Goal: Contribute content: Contribute content

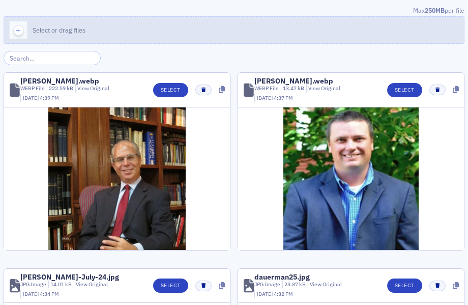
click at [14, 34] on icon "button" at bounding box center [18, 30] width 9 height 9
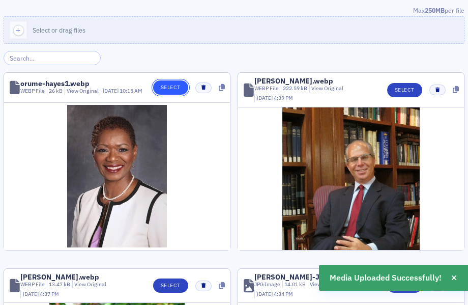
click at [162, 89] on button "Select" at bounding box center [170, 87] width 35 height 14
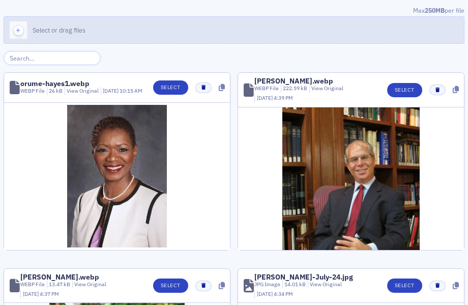
click at [21, 27] on icon "button" at bounding box center [18, 30] width 9 height 9
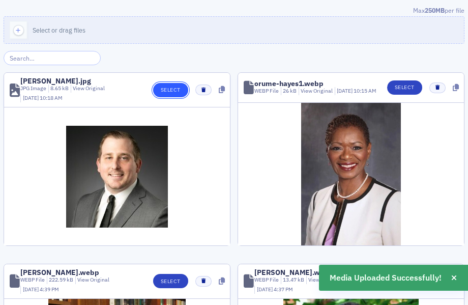
click at [166, 88] on button "Select" at bounding box center [170, 90] width 35 height 14
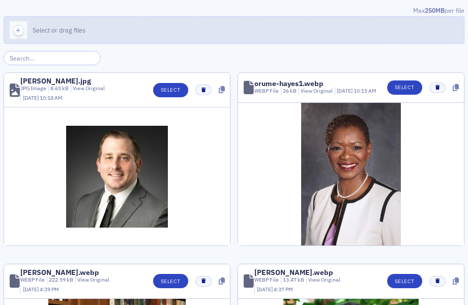
click at [17, 30] on icon "button" at bounding box center [18, 30] width 9 height 9
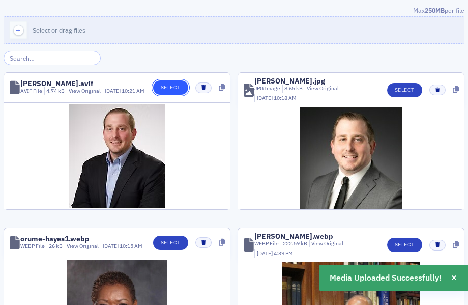
click at [167, 90] on button "Select" at bounding box center [170, 87] width 35 height 14
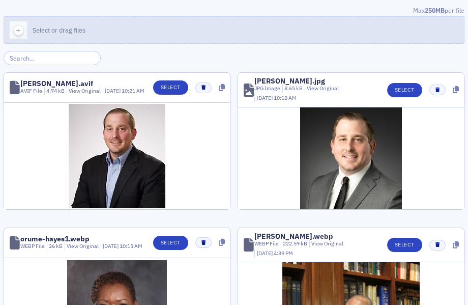
click at [20, 32] on icon "button" at bounding box center [18, 30] width 9 height 9
click at [18, 30] on icon "button" at bounding box center [18, 30] width 9 height 9
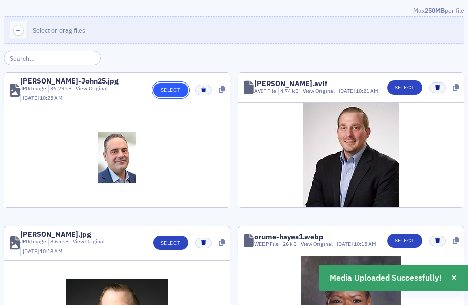
click at [168, 90] on button "Select" at bounding box center [170, 90] width 35 height 14
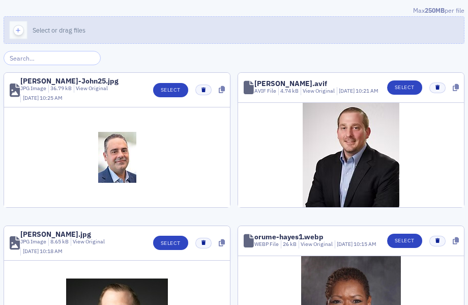
click at [18, 30] on icon "button" at bounding box center [18, 30] width 9 height 9
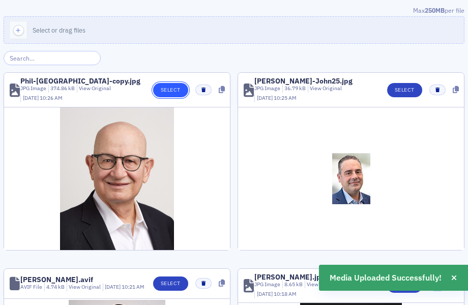
click at [159, 85] on button "Select" at bounding box center [170, 90] width 35 height 14
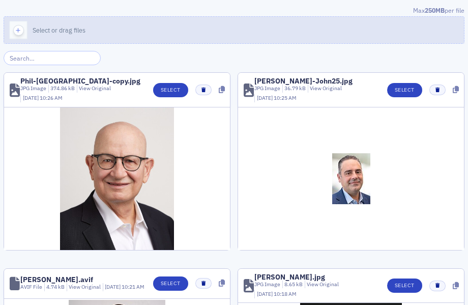
click at [14, 31] on icon "button" at bounding box center [18, 30] width 9 height 9
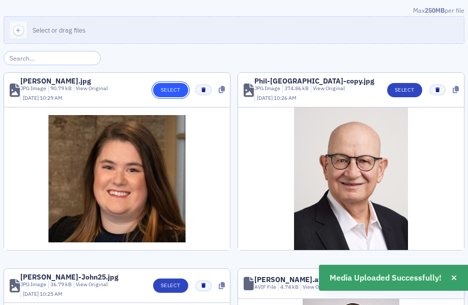
click at [172, 91] on button "Select" at bounding box center [170, 90] width 35 height 14
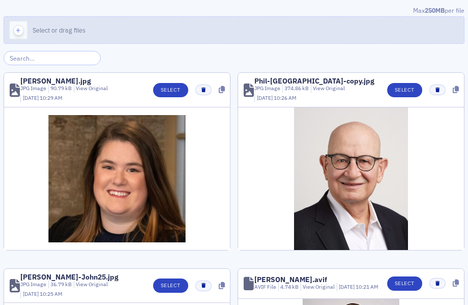
click at [21, 34] on icon "button" at bounding box center [18, 30] width 9 height 9
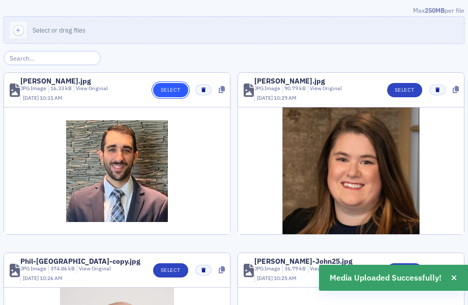
click at [162, 88] on button "Select" at bounding box center [170, 90] width 35 height 14
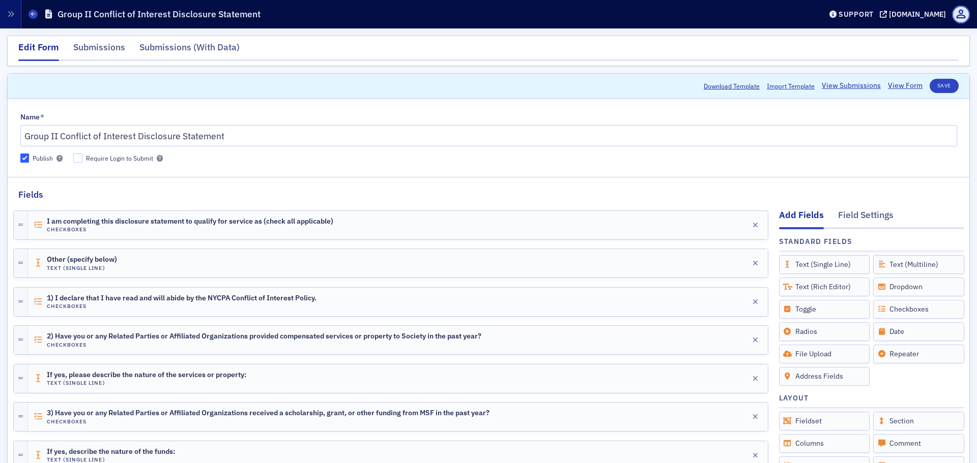
scroll to position [49, 0]
